Goal: Task Accomplishment & Management: Manage account settings

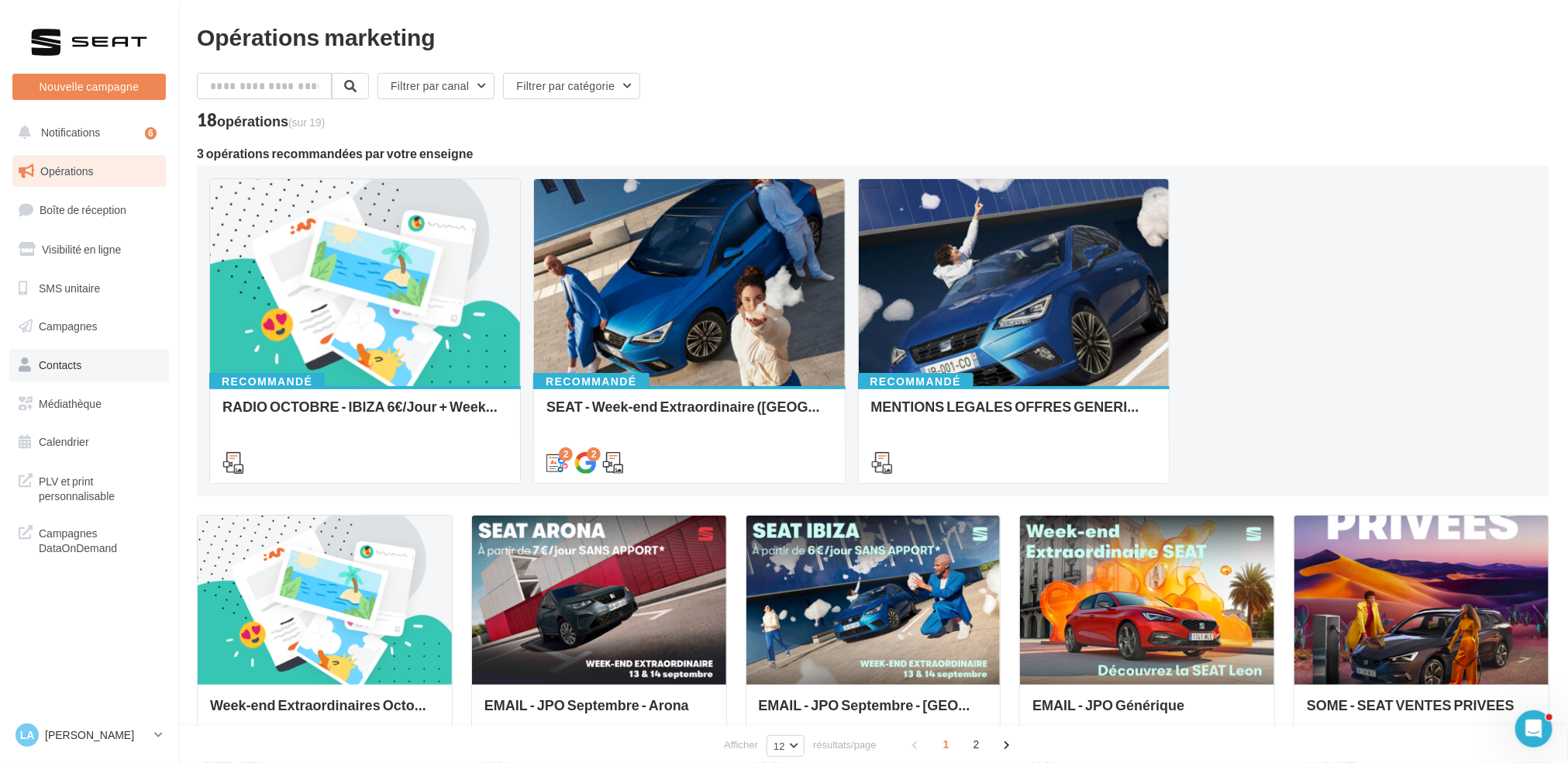
click at [77, 364] on span "Contacts" at bounding box center [59, 364] width 43 height 13
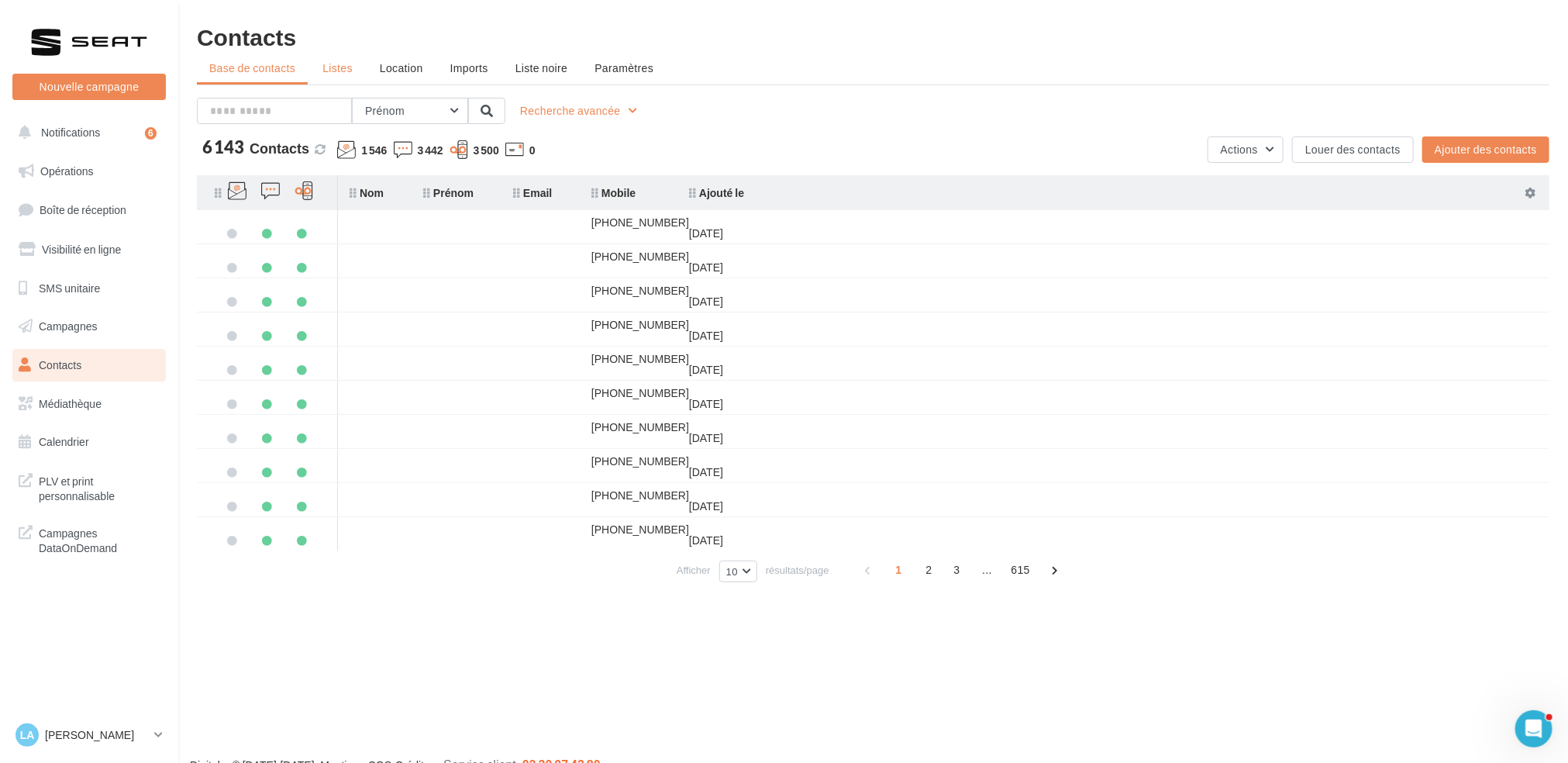
click at [345, 79] on li "Listes" at bounding box center [337, 68] width 55 height 28
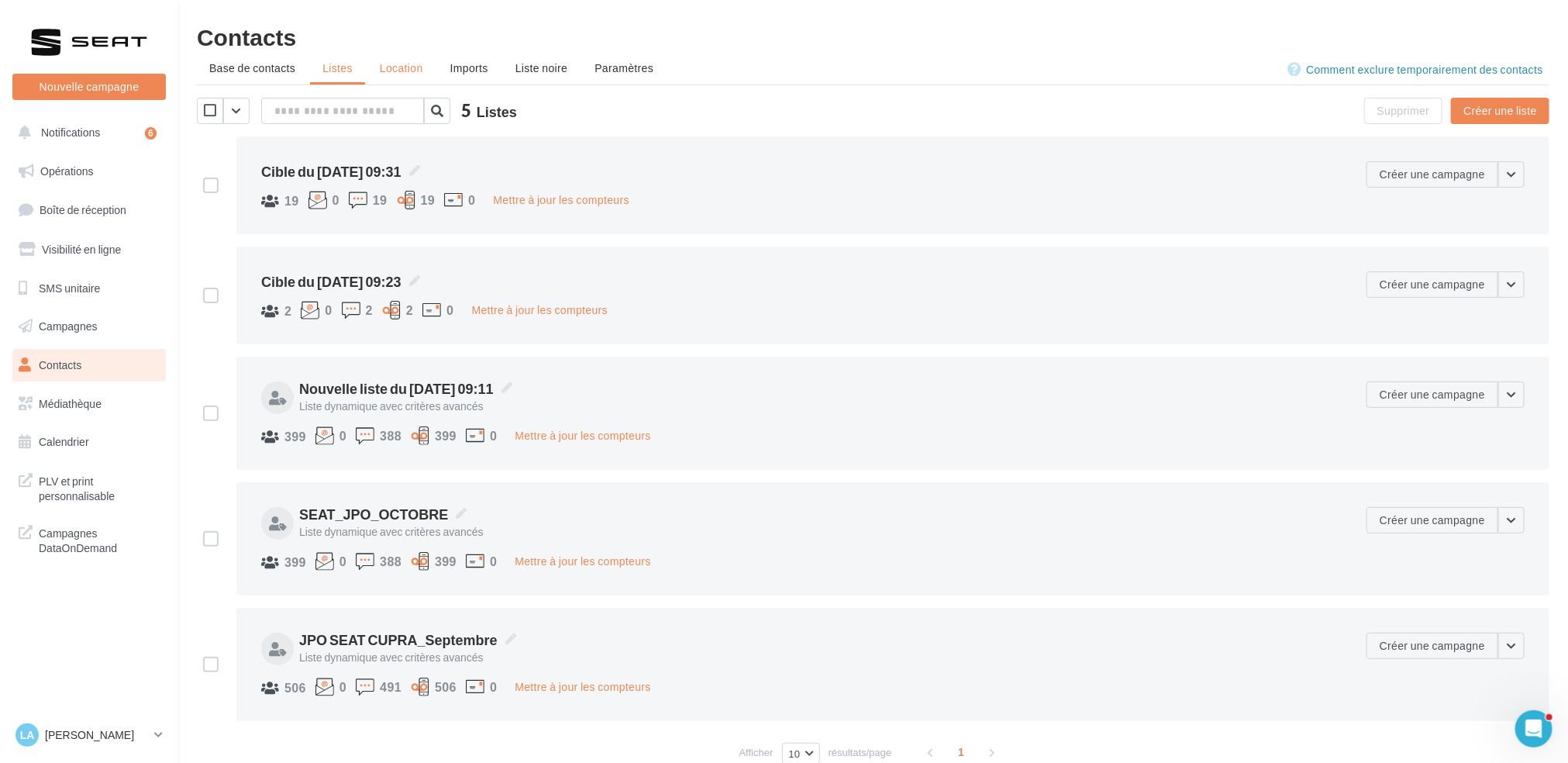
click at [378, 63] on li "Location" at bounding box center [401, 68] width 68 height 28
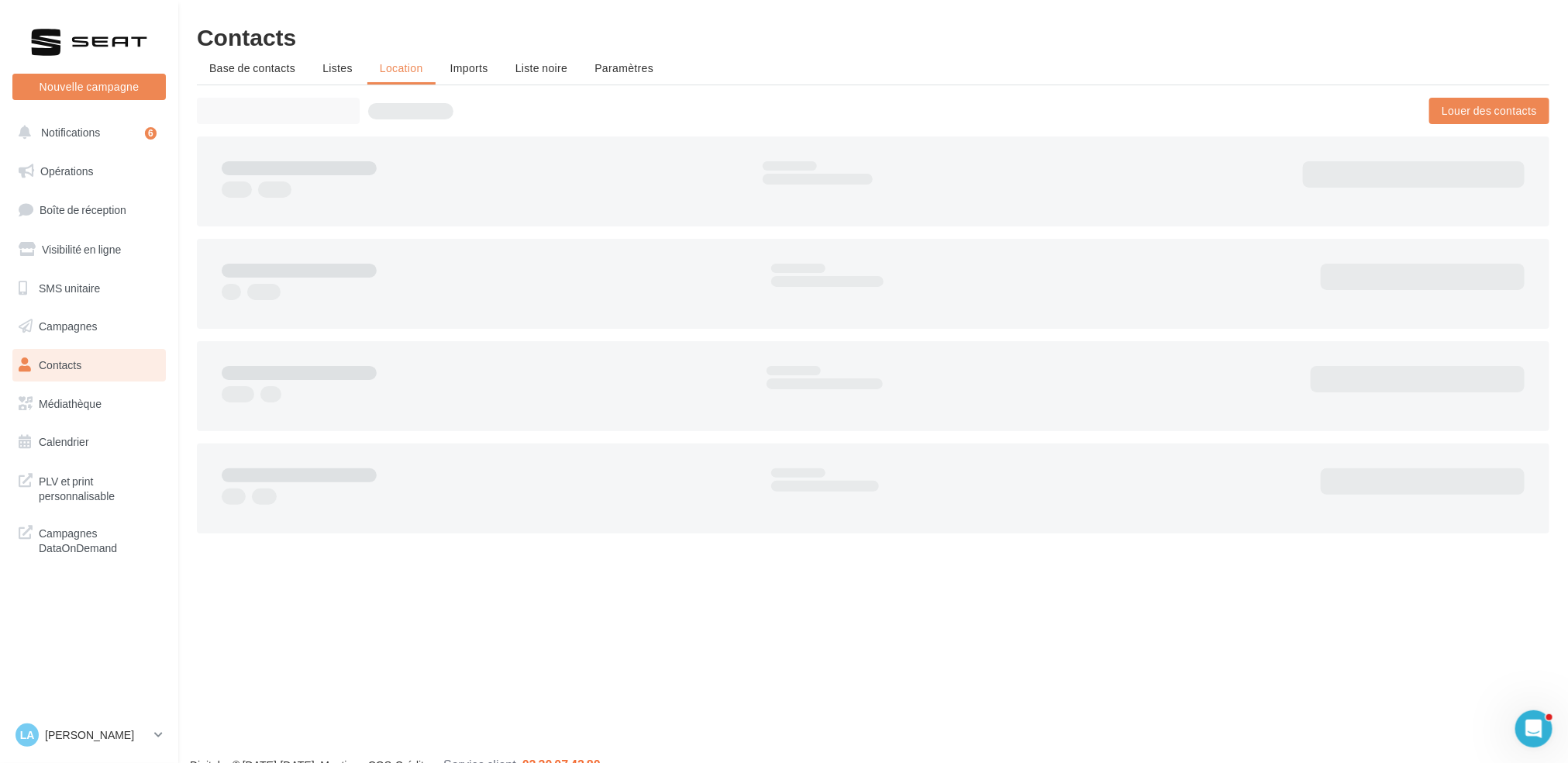
click at [460, 70] on span "Imports" at bounding box center [469, 67] width 38 height 13
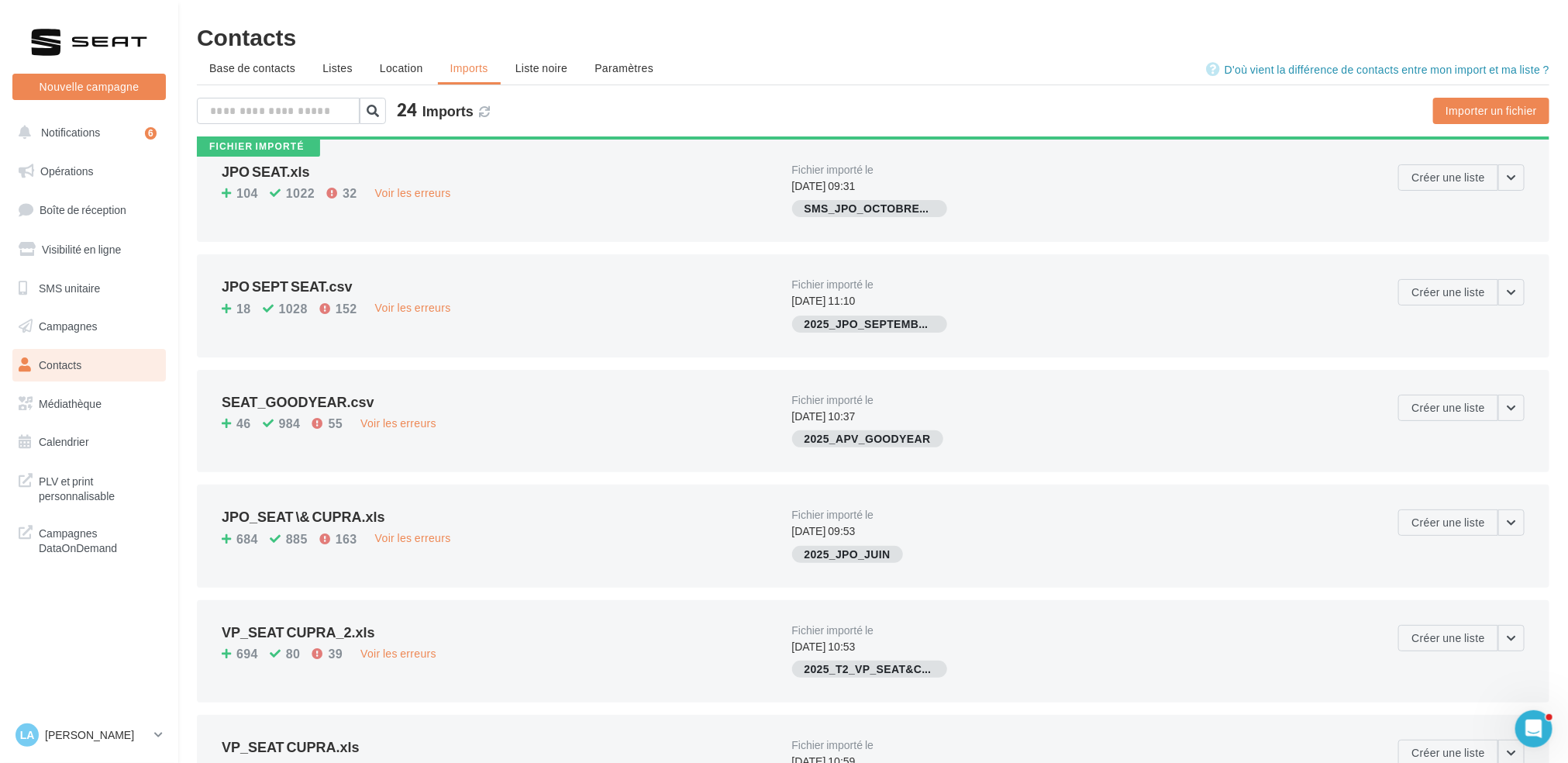
click at [614, 186] on div "104 1022 32 Voir les erreurs" at bounding box center [501, 195] width 558 height 20
click at [293, 148] on div "Fichier importé" at bounding box center [257, 146] width 95 height 10
click at [290, 168] on div "JPO SEAT.xls" at bounding box center [501, 171] width 558 height 14
click at [290, 171] on div "JPO SEAT.xls" at bounding box center [501, 171] width 558 height 14
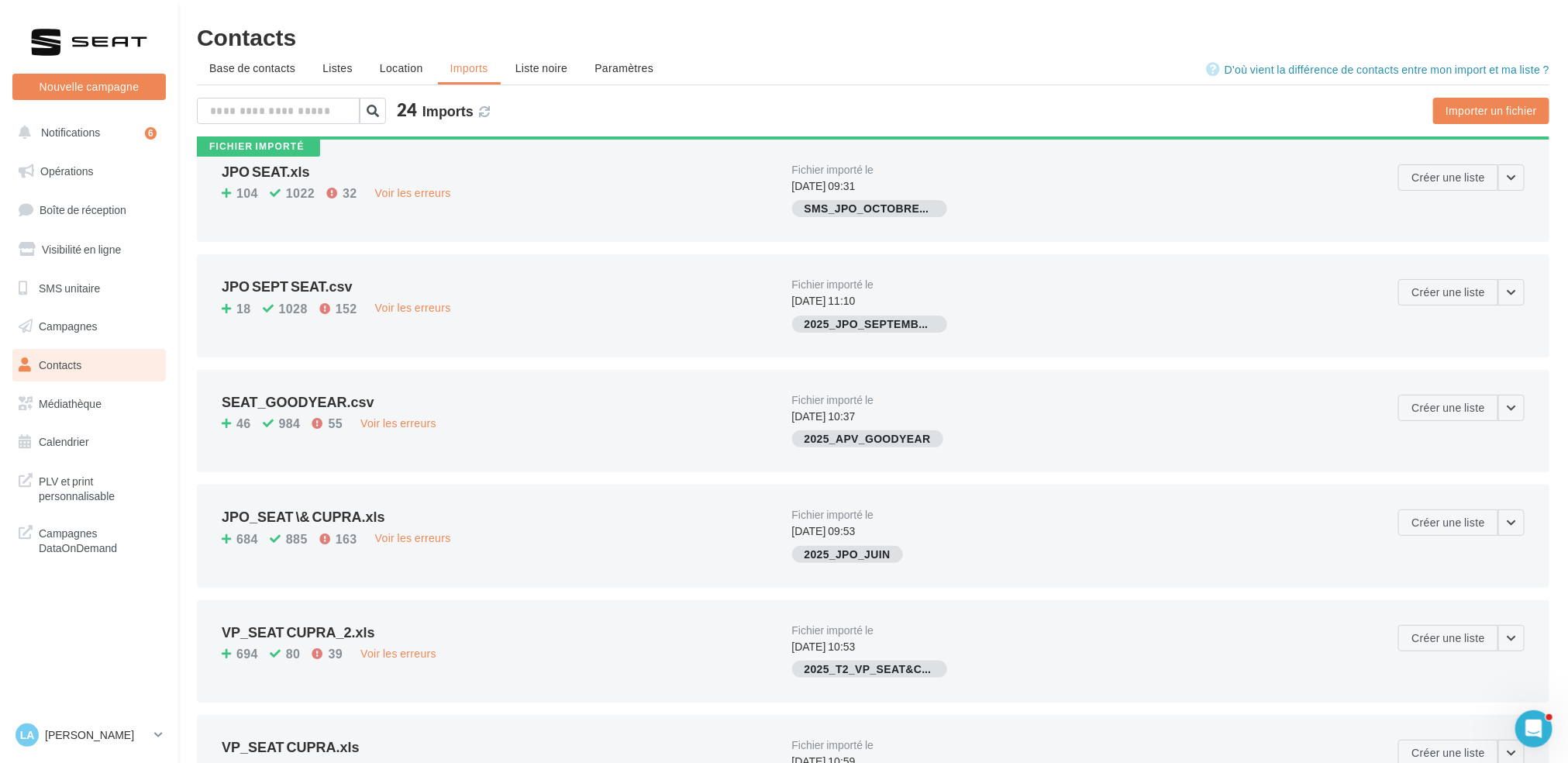
click at [170, 741] on div "La [PERSON_NAME] SEAT-AURILLAC" at bounding box center [89, 741] width 178 height 43
click at [164, 740] on link "La [PERSON_NAME] SEAT-AURILLAC" at bounding box center [89, 735] width 153 height 30
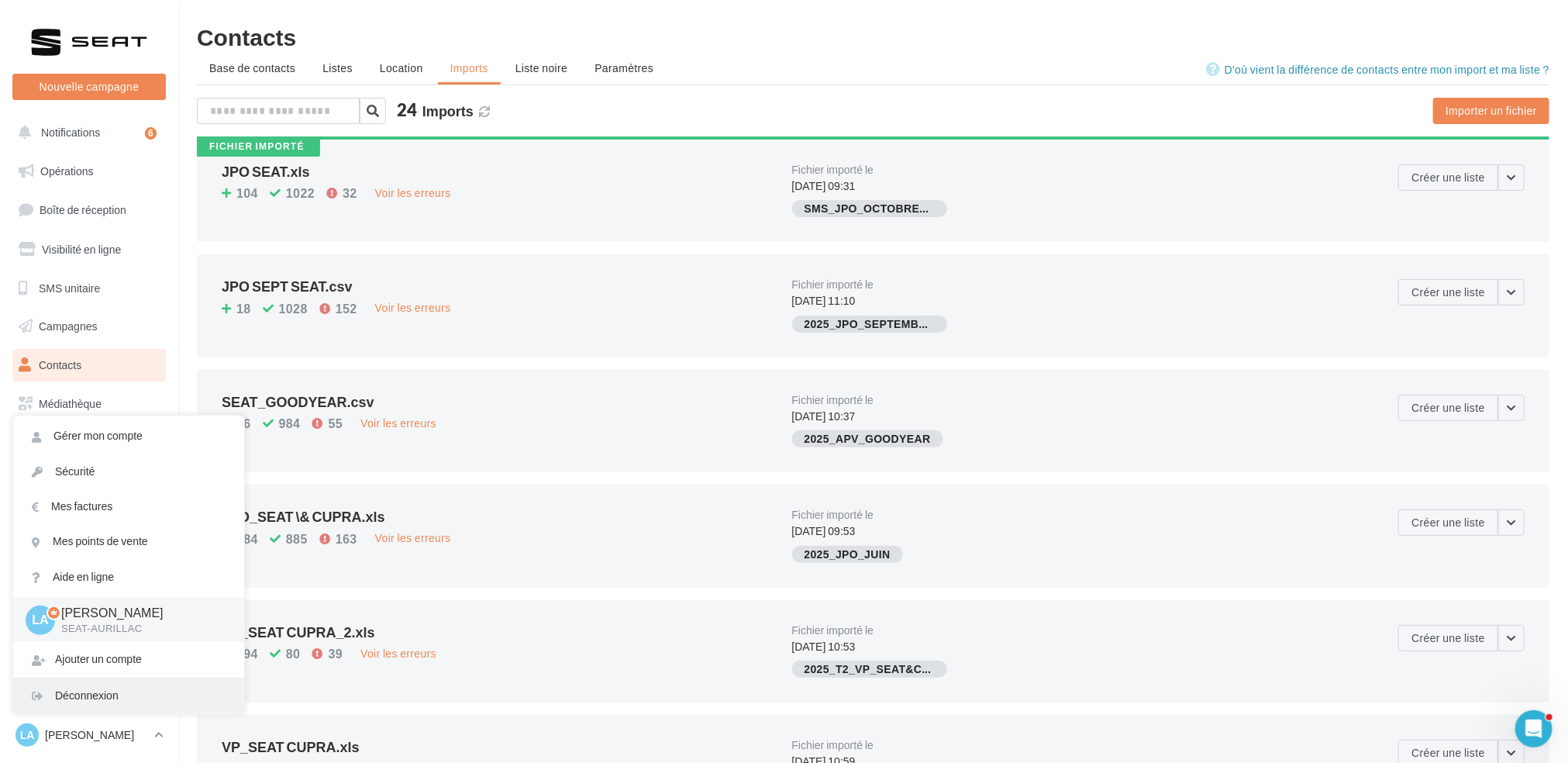
click at [110, 708] on div "Déconnexion" at bounding box center [129, 696] width 231 height 35
